Goal: Information Seeking & Learning: Learn about a topic

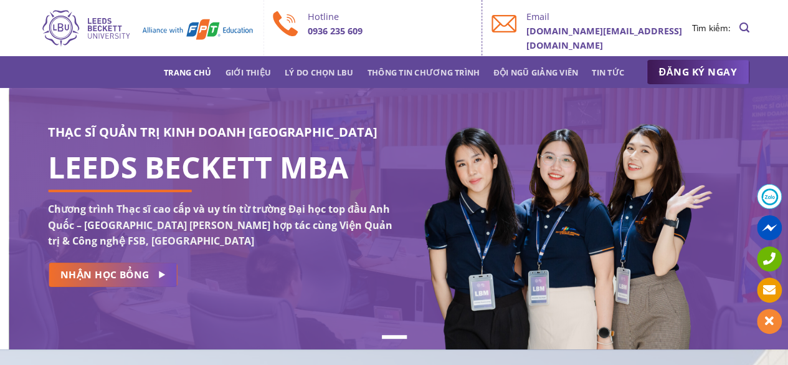
click at [67, 208] on div "THẠC SĨ QUẢN TRỊ KINH DOANH [GEOGRAPHIC_DATA] LEEDS BECKETT MBA Chương trình Th…" at bounding box center [394, 218] width 788 height 261
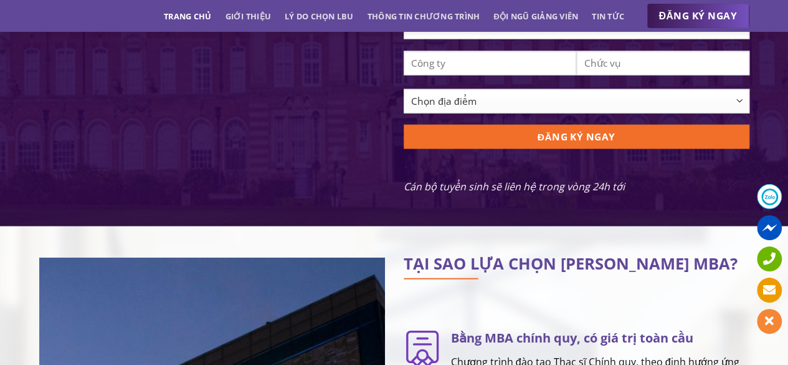
scroll to position [1620, 0]
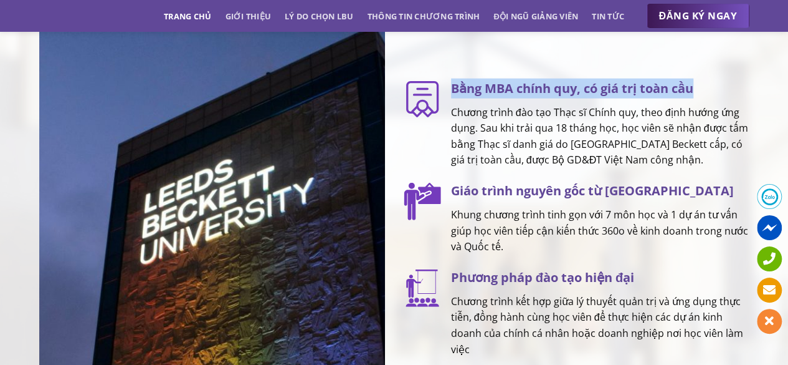
drag, startPoint x: 709, startPoint y: 92, endPoint x: 454, endPoint y: 98, distance: 254.9
click at [454, 98] on h3 "Bằng MBA chính quy, có giá trị toàn cầu" at bounding box center [600, 89] width 299 height 20
copy h3 "Bằng MBA chính quy, có giá trị toàn cầu"
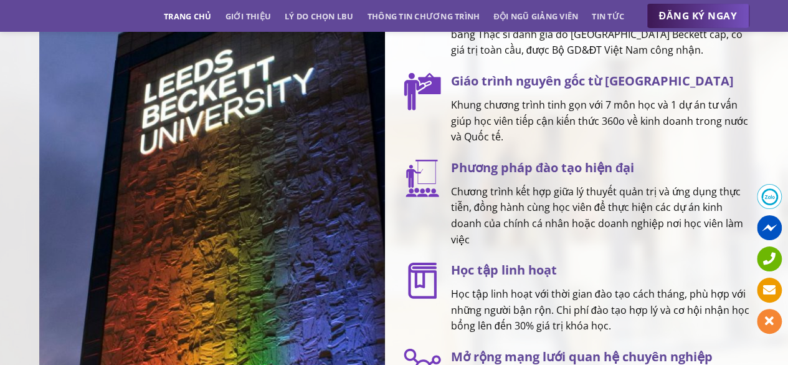
scroll to position [1683, 0]
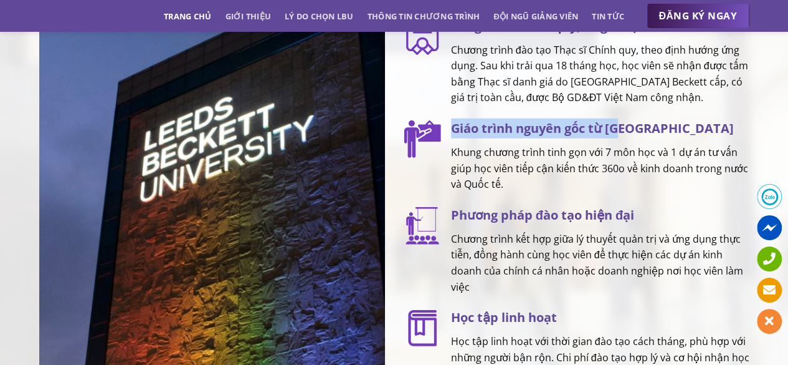
drag, startPoint x: 636, startPoint y: 132, endPoint x: 448, endPoint y: 139, distance: 188.3
click at [448, 139] on div "Giáo trình nguyên gốc từ UK Khung chương trình tinh gọn với 7 môn học và 1 dự á…" at bounding box center [595, 155] width 308 height 74
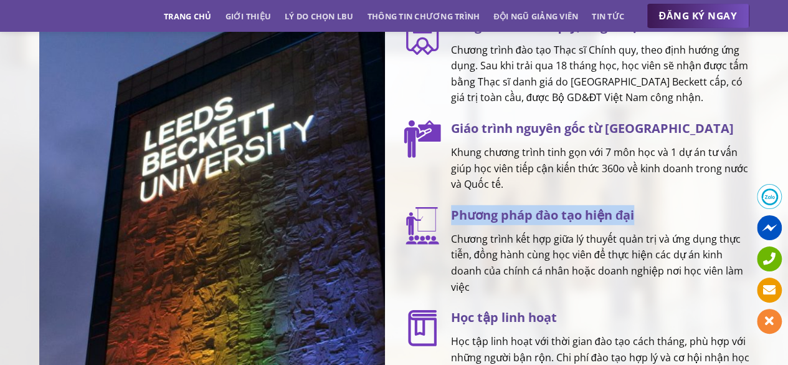
drag, startPoint x: 638, startPoint y: 224, endPoint x: 454, endPoint y: 219, distance: 184.5
click at [454, 219] on h3 "Phương pháp đào tạo hiện đại" at bounding box center [600, 215] width 299 height 20
copy h3 "Phương pháp đào tạo hiện đại"
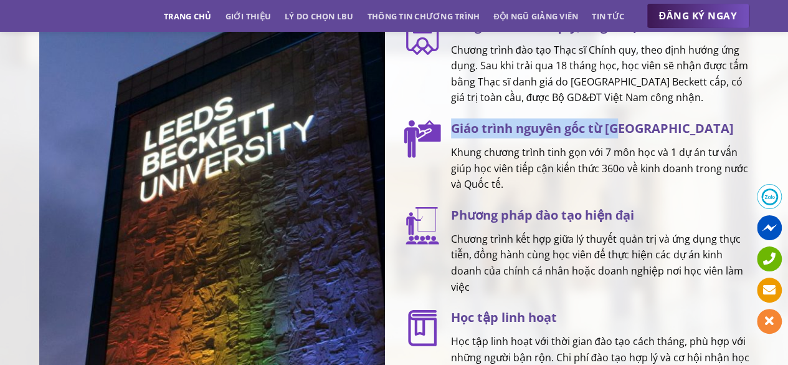
drag, startPoint x: 643, startPoint y: 134, endPoint x: 453, endPoint y: 134, distance: 190.1
click at [453, 134] on h3 "Giáo trình nguyên gốc từ [GEOGRAPHIC_DATA]" at bounding box center [600, 128] width 299 height 20
copy h3 "Giáo trình nguyên gốc từ [GEOGRAPHIC_DATA]"
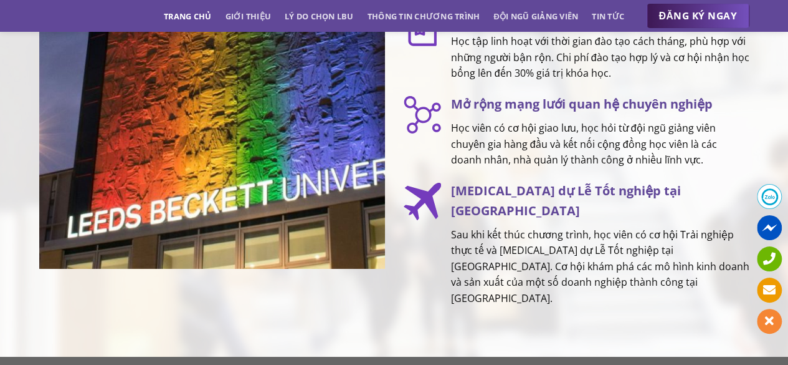
scroll to position [1994, 0]
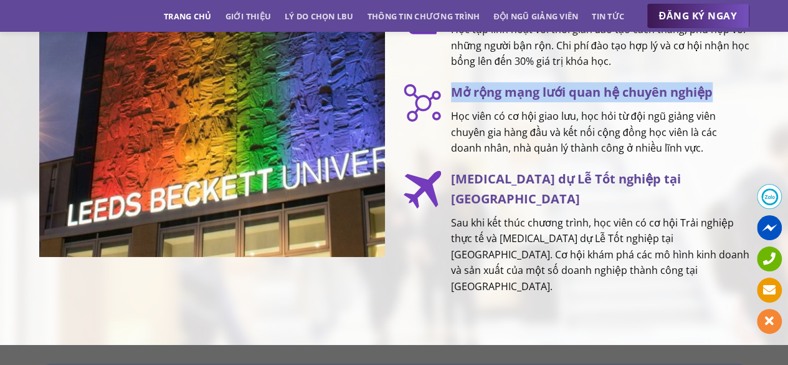
drag, startPoint x: 720, startPoint y: 107, endPoint x: 449, endPoint y: 102, distance: 271.8
click at [449, 102] on div "Mở rộng mạng lưới quan hệ chuyên nghiệp Học viên có cơ hội giao lưu, học hỏi từ…" at bounding box center [595, 119] width 308 height 74
drag, startPoint x: 461, startPoint y: 99, endPoint x: 472, endPoint y: 107, distance: 13.0
click at [472, 102] on h3 "Mở rộng mạng lưới quan hệ chuyên nghiệp" at bounding box center [600, 92] width 299 height 20
copy h3 "Mở rộng mạng lưới quan hệ chuyên nghiệp"
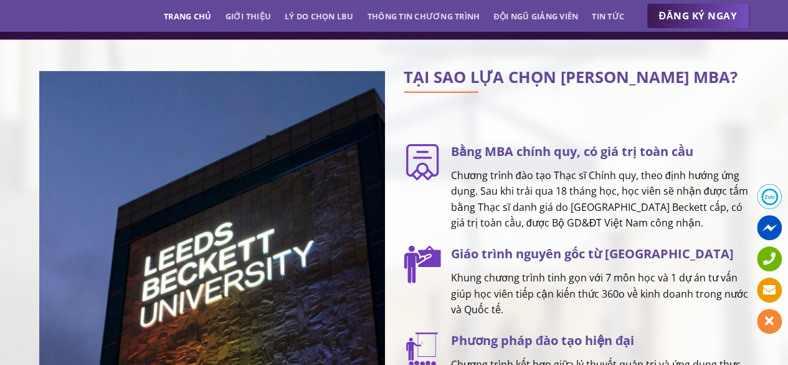
scroll to position [1558, 0]
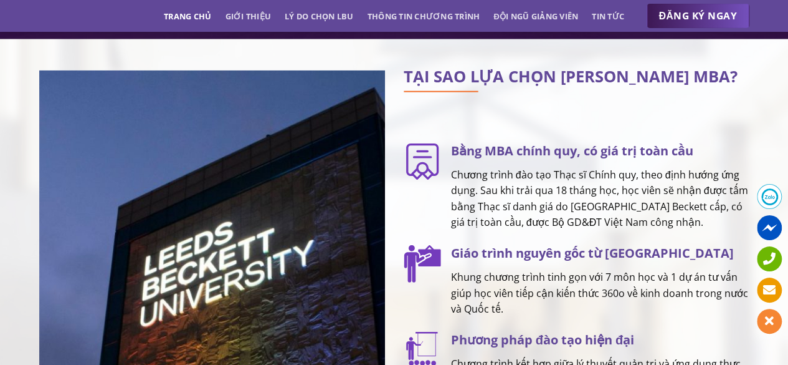
drag, startPoint x: 716, startPoint y: 236, endPoint x: 450, endPoint y: 162, distance: 276.2
click at [450, 162] on div "Bằng MBA chính quy, có giá trị toàn cầu Chương trình đào tạo Thạc sĩ Chính quy,…" at bounding box center [595, 186] width 308 height 90
copy div "Bằng MBA chính quy, có giá trị toàn cầu Chương trình đào tạo Thạc sĩ Chính quy,…"
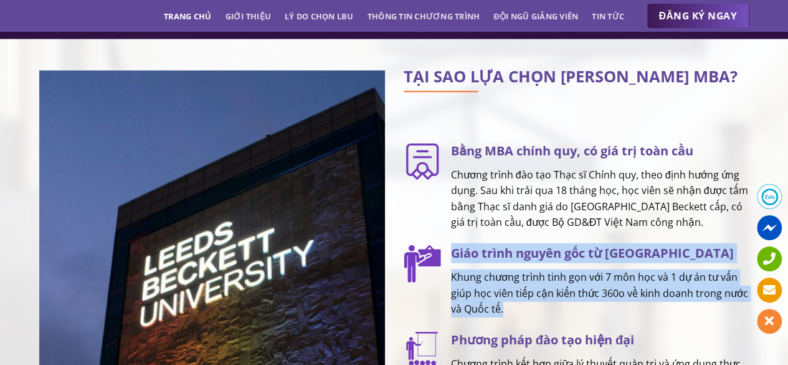
drag, startPoint x: 515, startPoint y: 320, endPoint x: 454, endPoint y: 256, distance: 89.0
click at [454, 256] on div "Giáo trình nguyên gốc từ UK Khung chương trình tinh gọn với 7 môn học và 1 dự á…" at bounding box center [595, 280] width 308 height 74
copy div "Giáo trình nguyên gốc từ UK Khung chương trình tinh gọn với 7 môn học và 1 dự á…"
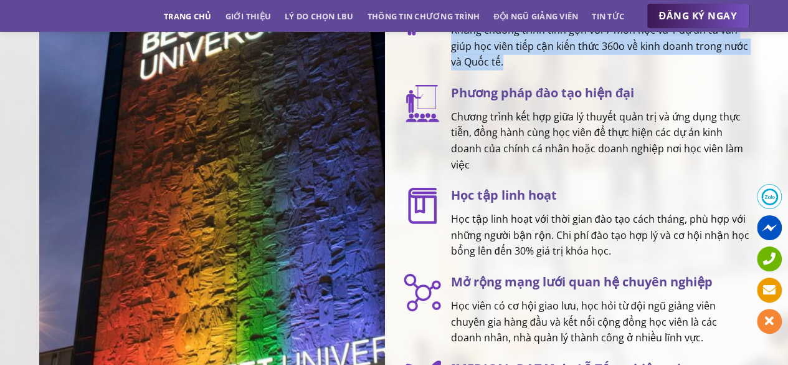
scroll to position [1807, 0]
